Goal: Entertainment & Leisure: Consume media (video, audio)

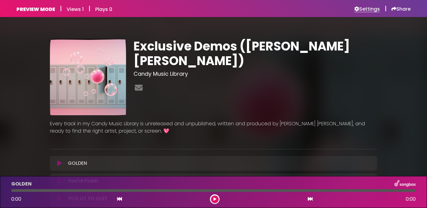
click at [366, 12] on h6 "Settings" at bounding box center [367, 9] width 26 height 6
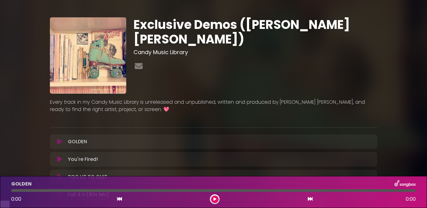
scroll to position [17, 0]
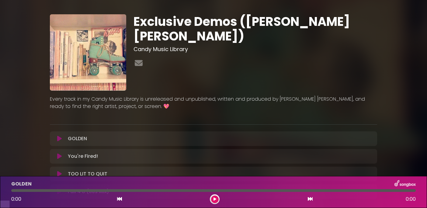
click at [59, 142] on icon at bounding box center [59, 139] width 5 height 6
click at [60, 142] on icon at bounding box center [59, 139] width 5 height 6
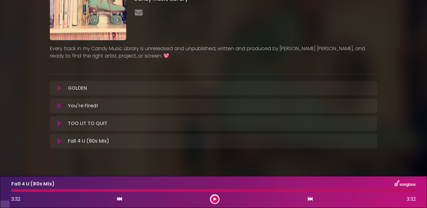
scroll to position [68, 0]
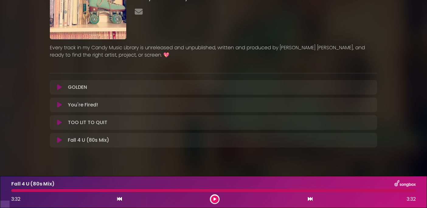
click at [60, 126] on icon at bounding box center [59, 122] width 5 height 6
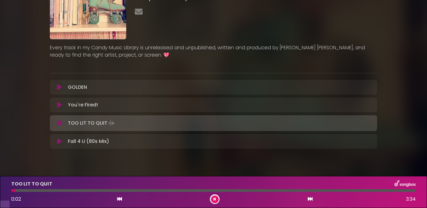
click at [60, 126] on icon at bounding box center [59, 123] width 4 height 6
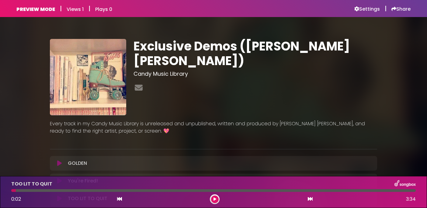
scroll to position [1, 0]
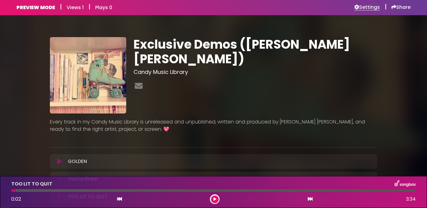
click at [369, 6] on h6 "Settings" at bounding box center [367, 7] width 26 height 6
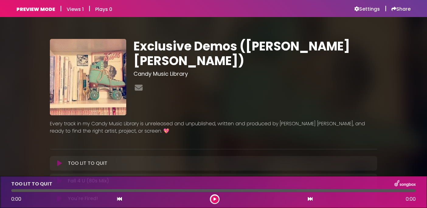
click at [60, 161] on icon at bounding box center [59, 163] width 5 height 6
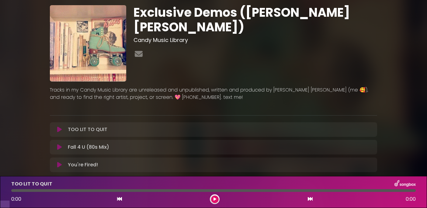
scroll to position [26, 0]
click at [58, 132] on icon at bounding box center [59, 129] width 5 height 6
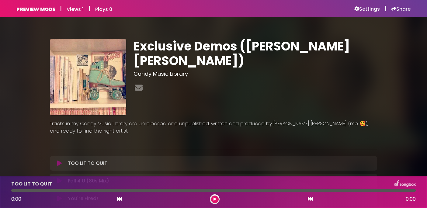
click at [58, 159] on div "TOO LIT TO QUIT Loading Track... Your Feedback Name" at bounding box center [213, 163] width 327 height 15
click at [59, 164] on icon at bounding box center [59, 163] width 5 height 6
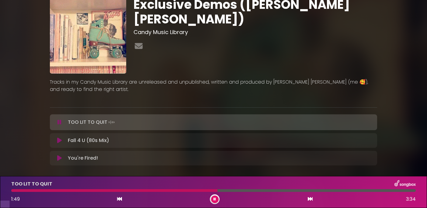
scroll to position [70, 0]
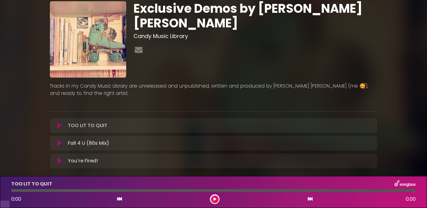
scroll to position [68, 0]
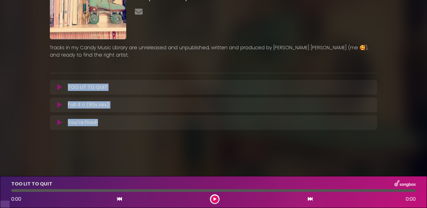
copy div "TOO LIT TO QUIT Loading Track... Your Feedback Name Email Comment Fall 4 U (80s…"
drag, startPoint x: 104, startPoint y: 133, endPoint x: 58, endPoint y: 90, distance: 62.8
click at [58, 90] on div "TOO LIT TO QUIT Loading Track... Your Feedback Name Email" at bounding box center [213, 105] width 327 height 50
click at [33, 109] on div "Exclusive Demos by Laura Elizabeth Stone Candy Music Library" at bounding box center [213, 44] width 401 height 192
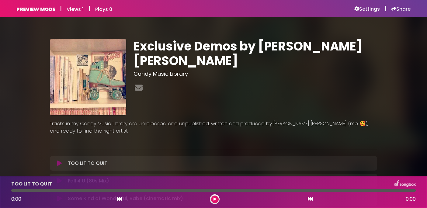
scroll to position [68, 0]
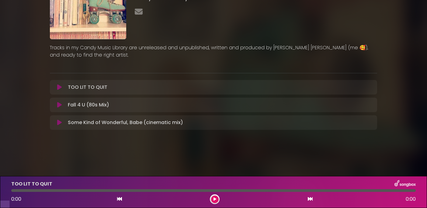
click at [60, 90] on icon at bounding box center [59, 87] width 5 height 6
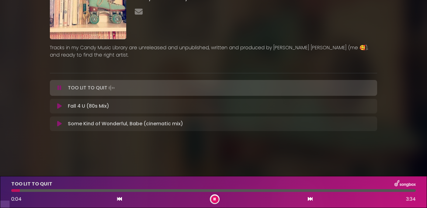
click at [59, 109] on icon at bounding box center [59, 106] width 5 height 6
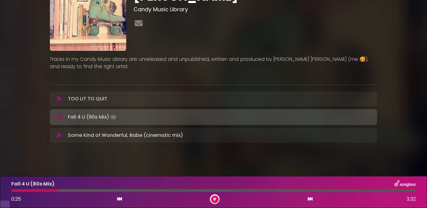
scroll to position [57, 0]
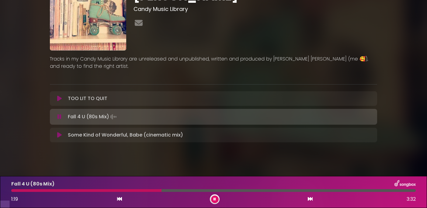
click at [61, 138] on icon at bounding box center [59, 135] width 5 height 6
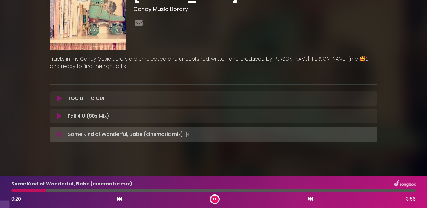
click at [215, 199] on icon at bounding box center [214, 199] width 2 height 4
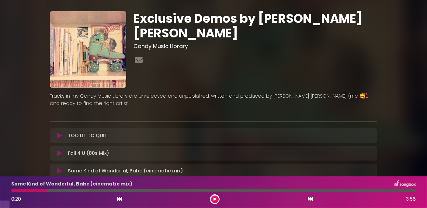
scroll to position [0, 0]
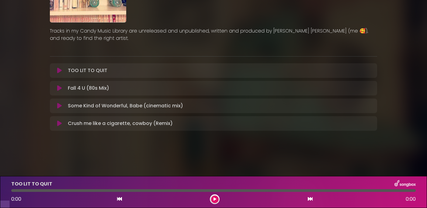
scroll to position [86, 0]
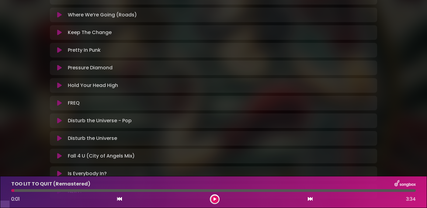
scroll to position [372, 0]
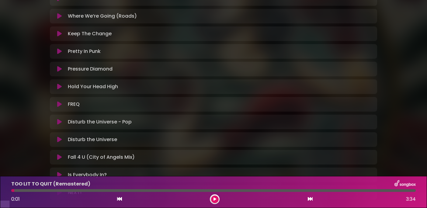
click at [59, 107] on icon at bounding box center [59, 104] width 5 height 6
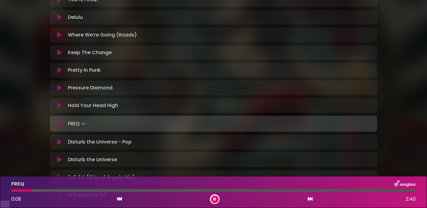
scroll to position [350, 0]
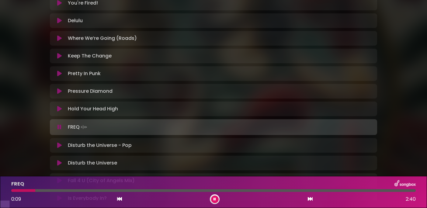
click at [58, 59] on icon at bounding box center [59, 56] width 5 height 6
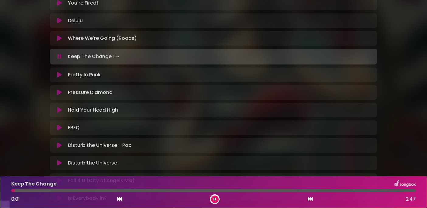
click at [59, 41] on icon at bounding box center [59, 38] width 5 height 6
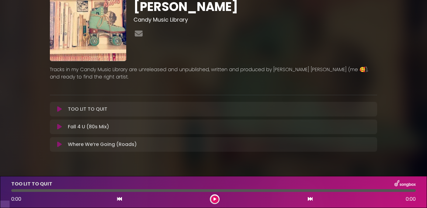
scroll to position [50, 0]
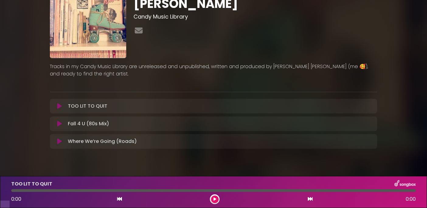
click at [61, 144] on icon at bounding box center [59, 141] width 5 height 6
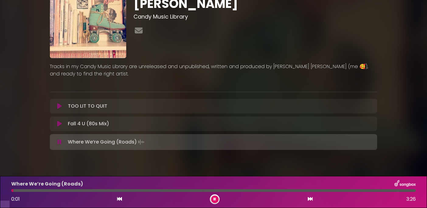
click at [59, 127] on icon at bounding box center [59, 124] width 5 height 6
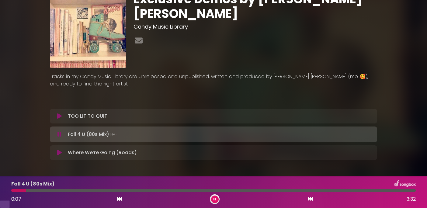
scroll to position [44, 0]
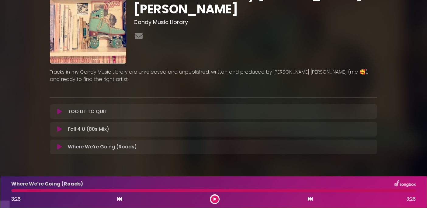
click at [58, 115] on icon at bounding box center [59, 112] width 5 height 6
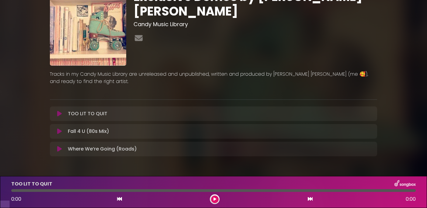
scroll to position [54, 0]
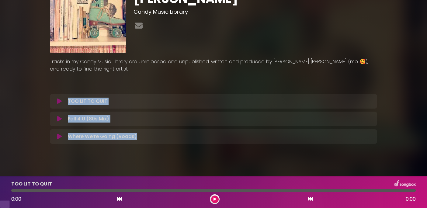
copy div "× ❮ ❯ TOO LIT TO QUIT Loading Track... Your Feedback Name Email Comment Fall 4 …"
drag, startPoint x: 58, startPoint y: 89, endPoint x: 123, endPoint y: 163, distance: 98.0
click at [123, 163] on div "Exclusive Demos by Laura Elizabeth Stone Candy Music Library ×" at bounding box center [213, 62] width 427 height 214
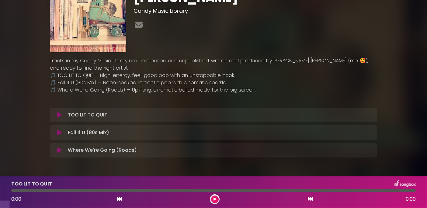
scroll to position [56, 0]
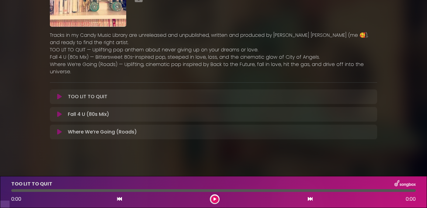
scroll to position [83, 0]
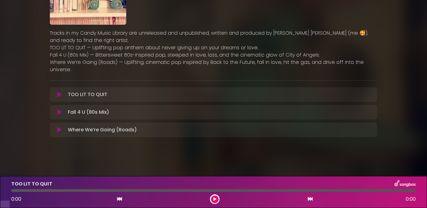
click at [58, 94] on icon at bounding box center [59, 95] width 5 height 6
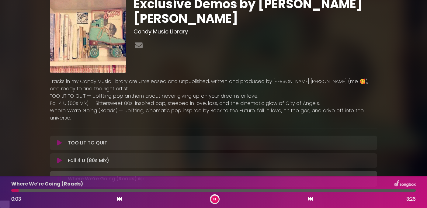
scroll to position [0, 0]
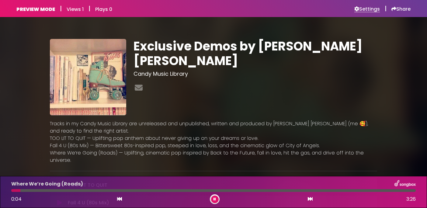
click at [367, 8] on h6 "Settings" at bounding box center [367, 9] width 26 height 6
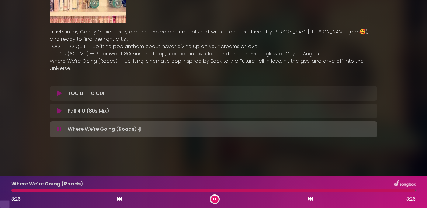
scroll to position [83, 0]
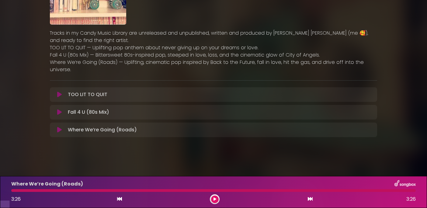
click at [60, 96] on icon at bounding box center [59, 95] width 5 height 6
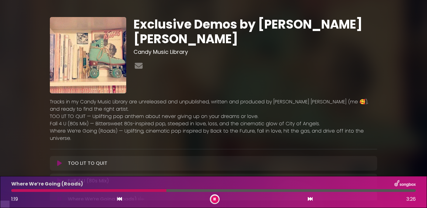
scroll to position [14, 0]
